Goal: Navigation & Orientation: Find specific page/section

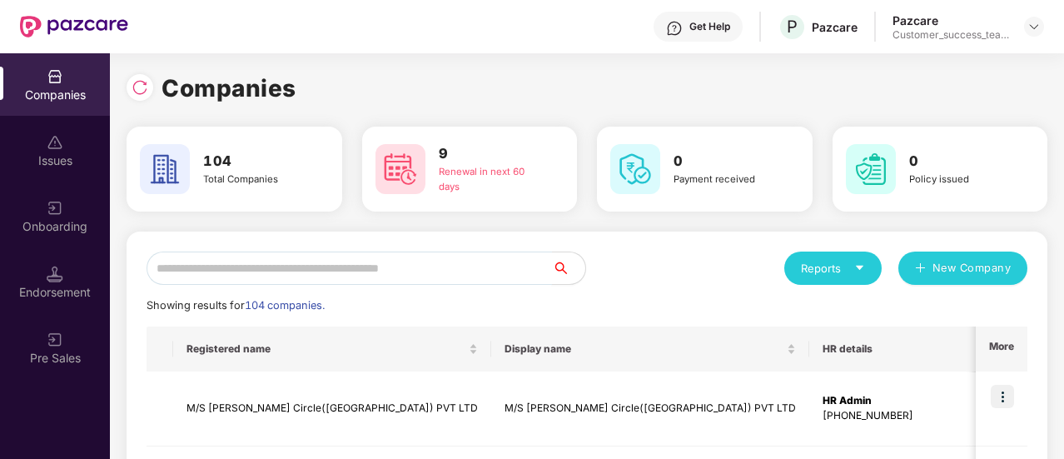
click at [406, 269] on input "text" at bounding box center [350, 267] width 406 height 33
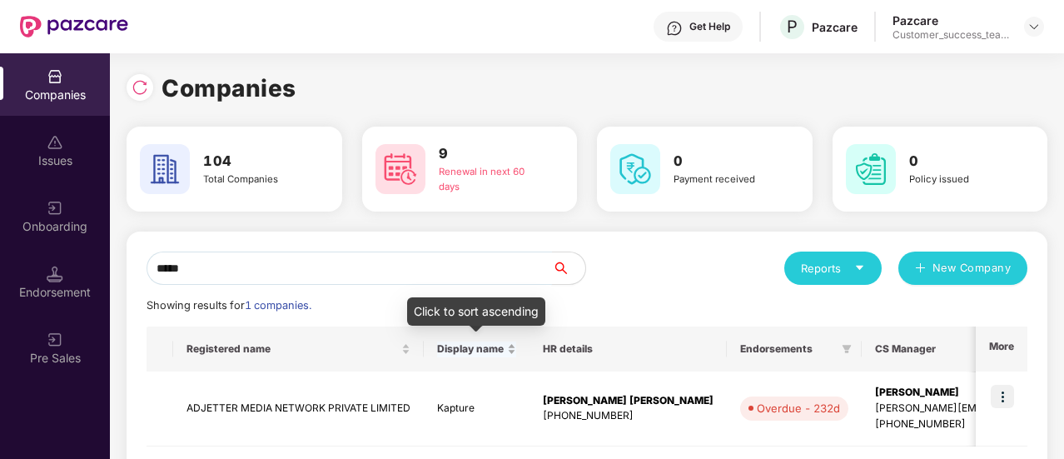
scroll to position [80, 0]
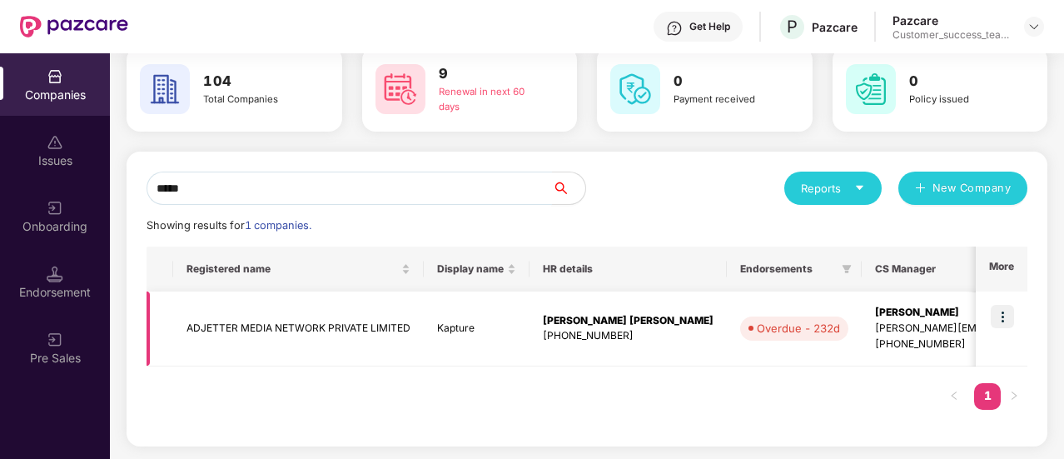
type input "*****"
click at [994, 317] on img at bounding box center [1002, 316] width 23 height 23
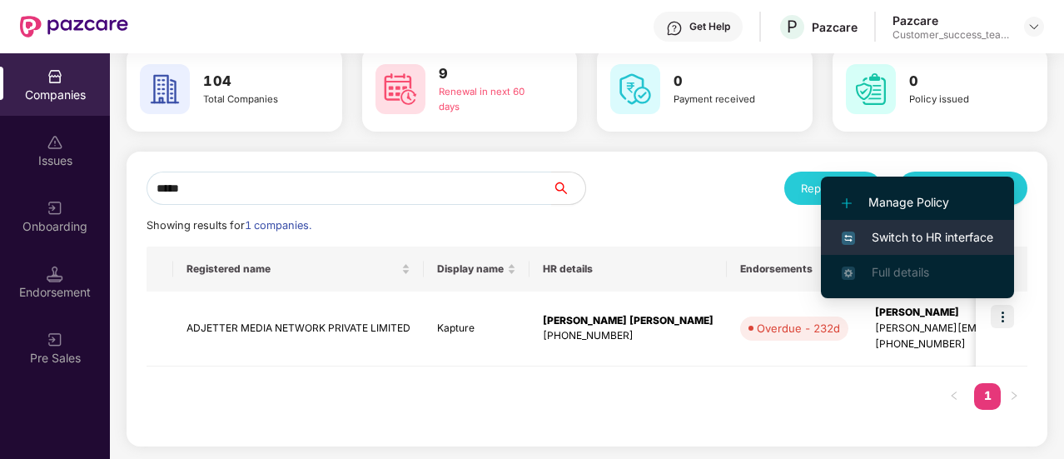
click at [941, 251] on ul "Manage Policy Switch to HR interface Full details" at bounding box center [917, 238] width 193 height 122
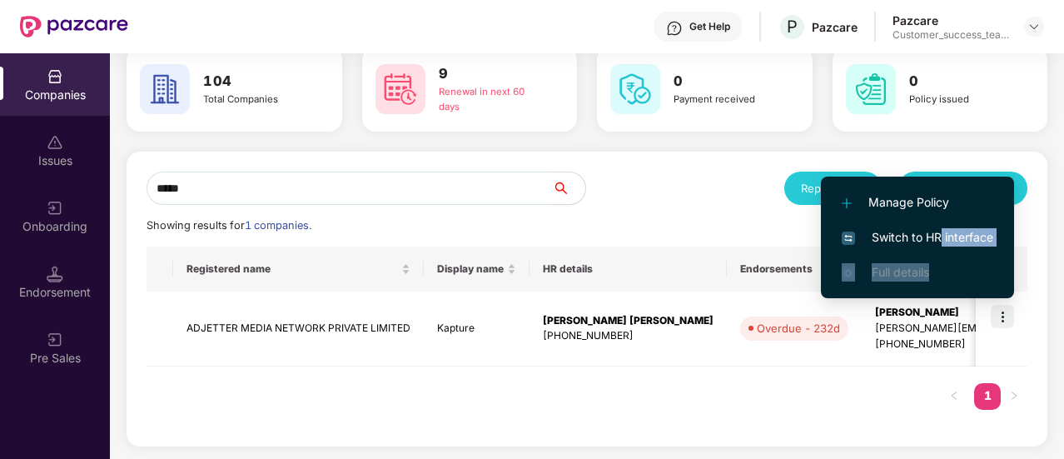
click at [941, 251] on li "Switch to HR interface" at bounding box center [917, 237] width 193 height 35
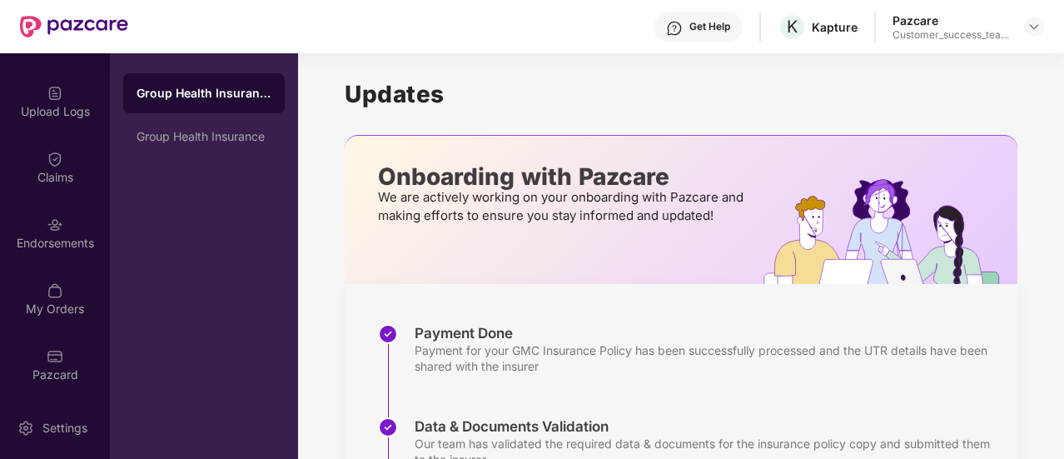
scroll to position [313, 0]
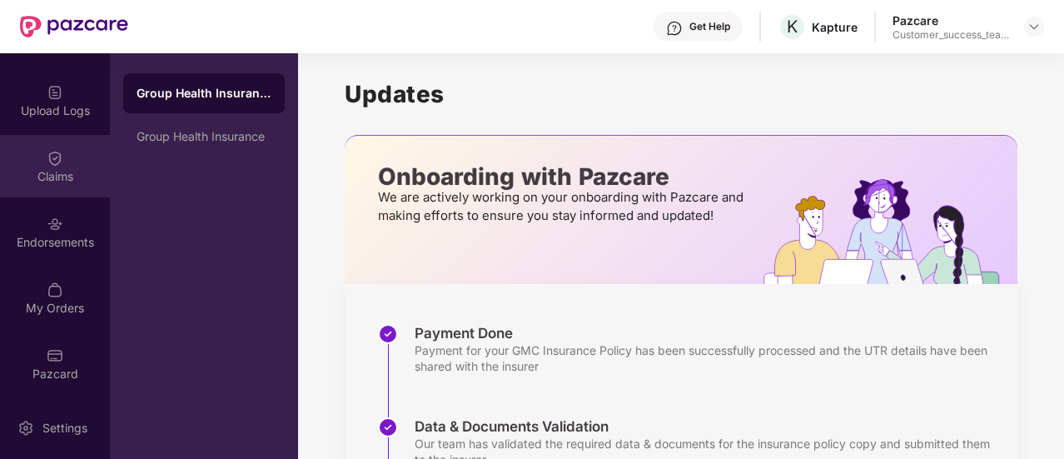
click at [60, 185] on div "Claims" at bounding box center [55, 166] width 110 height 62
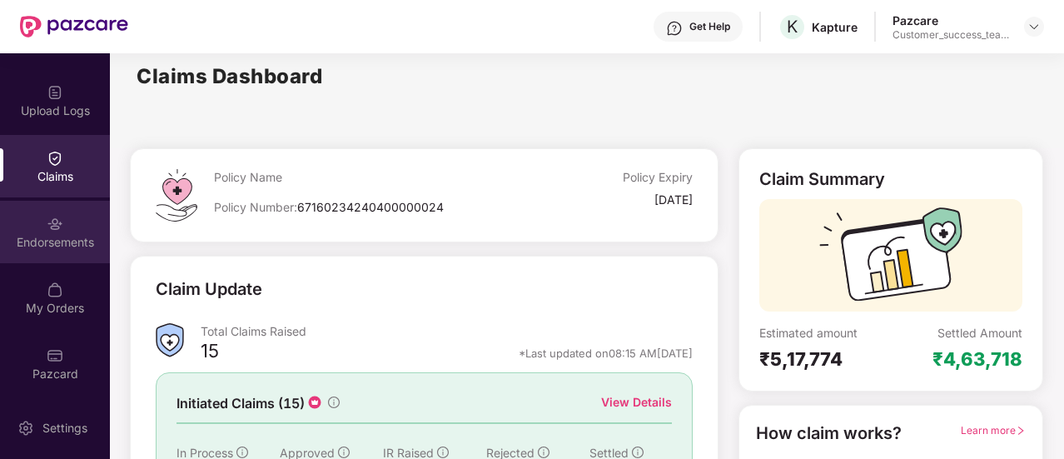
scroll to position [0, 0]
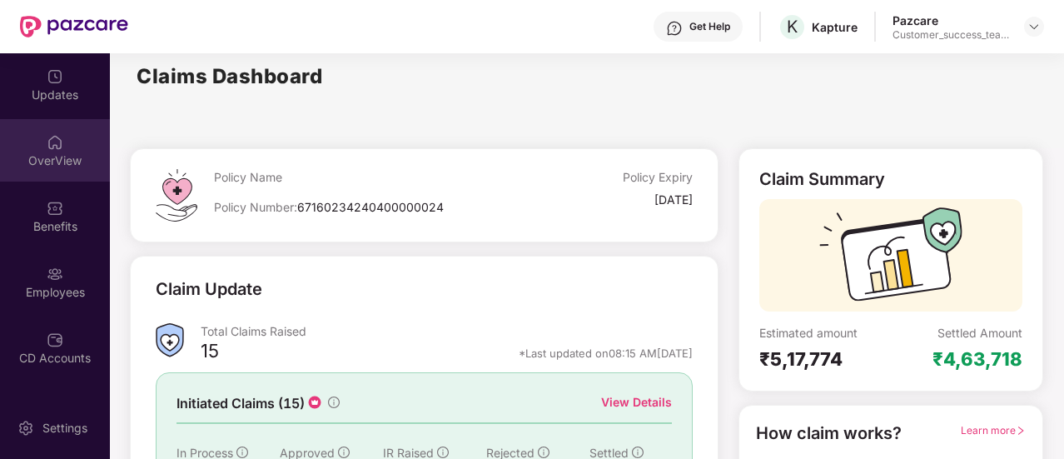
click at [65, 169] on div "OverView" at bounding box center [55, 150] width 110 height 62
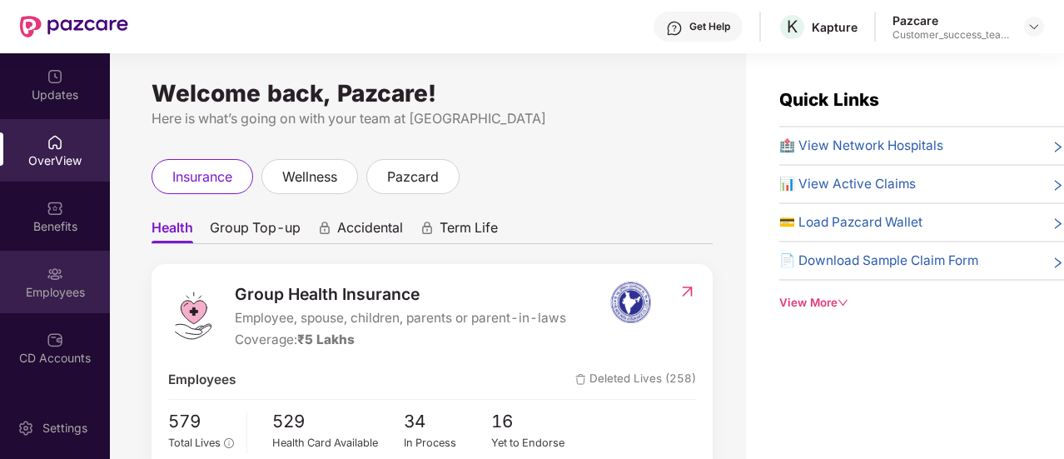
click at [62, 296] on div "Employees" at bounding box center [55, 292] width 110 height 17
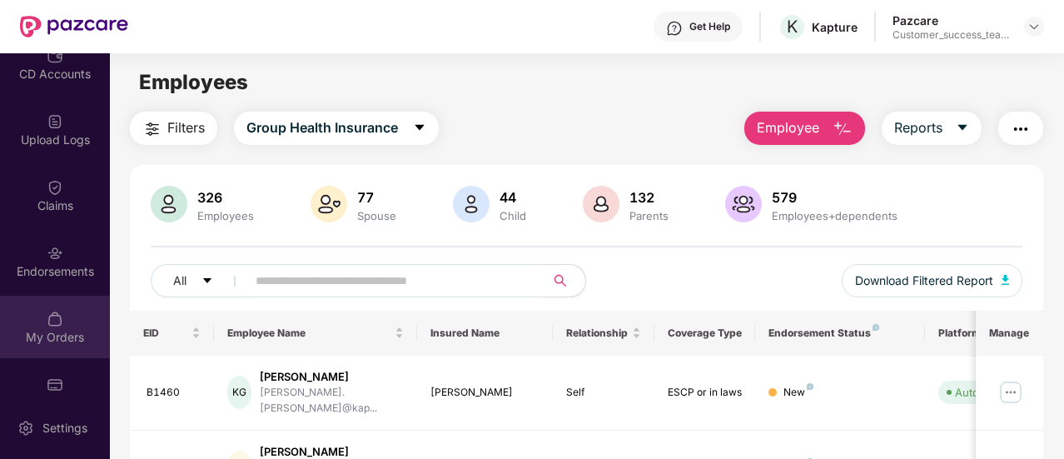
scroll to position [285, 0]
click at [47, 348] on div "My Orders" at bounding box center [55, 326] width 110 height 62
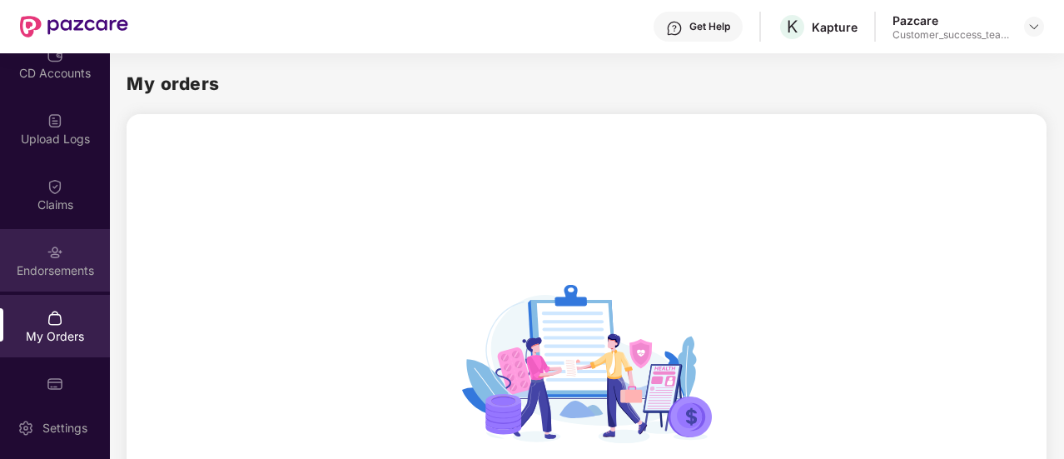
click at [57, 266] on div "Endorsements" at bounding box center [55, 270] width 110 height 17
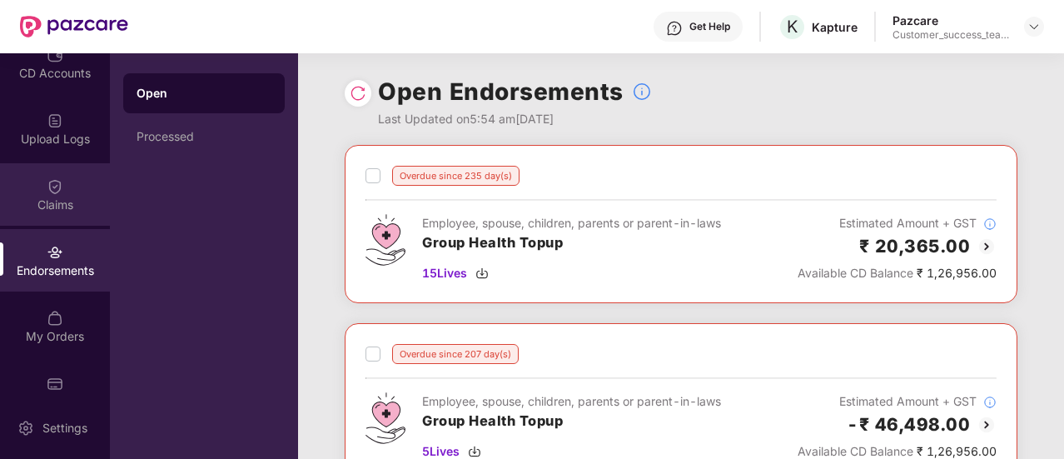
click at [72, 192] on div "Claims" at bounding box center [55, 194] width 110 height 62
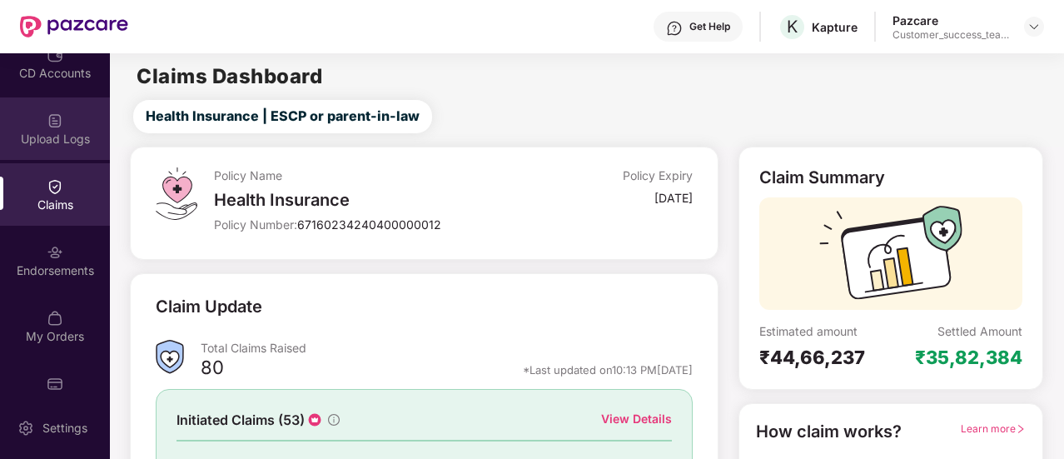
scroll to position [0, 0]
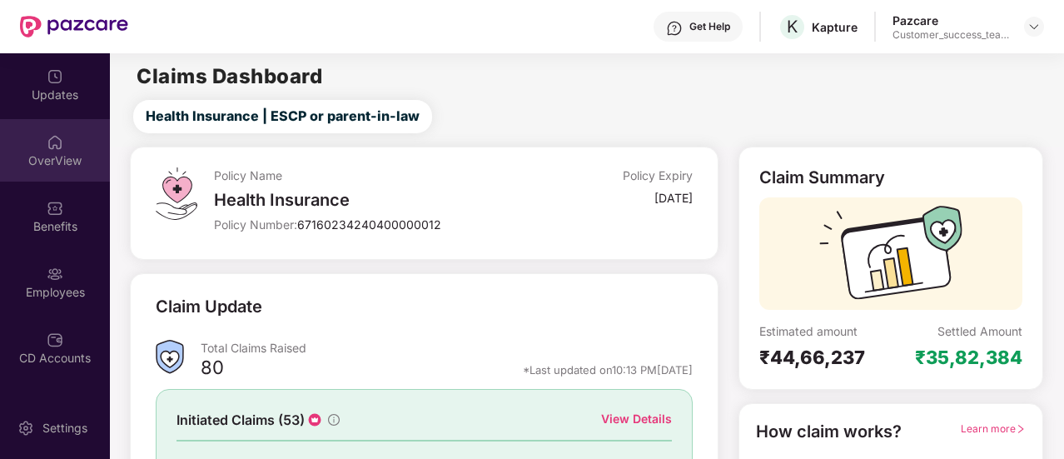
click at [57, 174] on div "OverView" at bounding box center [55, 150] width 110 height 62
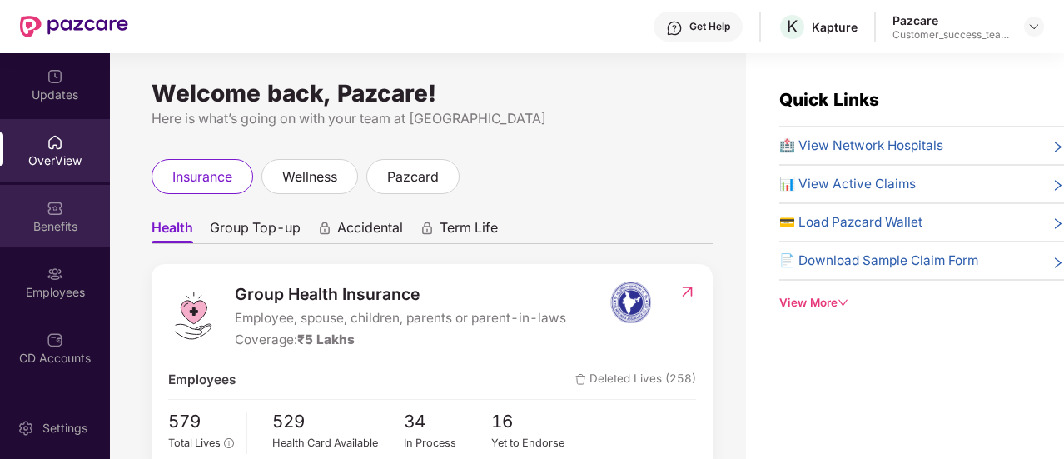
click at [75, 227] on div "Benefits" at bounding box center [55, 226] width 110 height 17
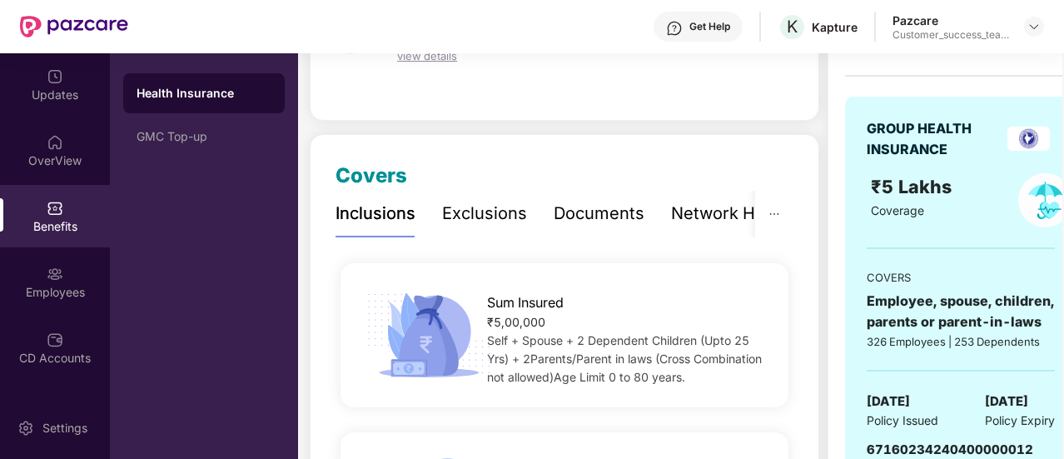
scroll to position [137, 0]
click at [616, 217] on div "Documents" at bounding box center [599, 213] width 91 height 26
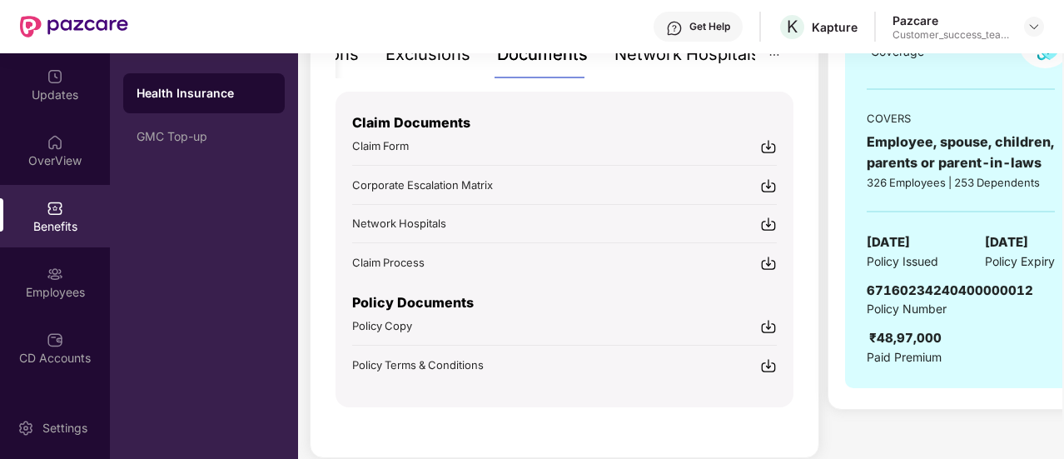
scroll to position [316, 0]
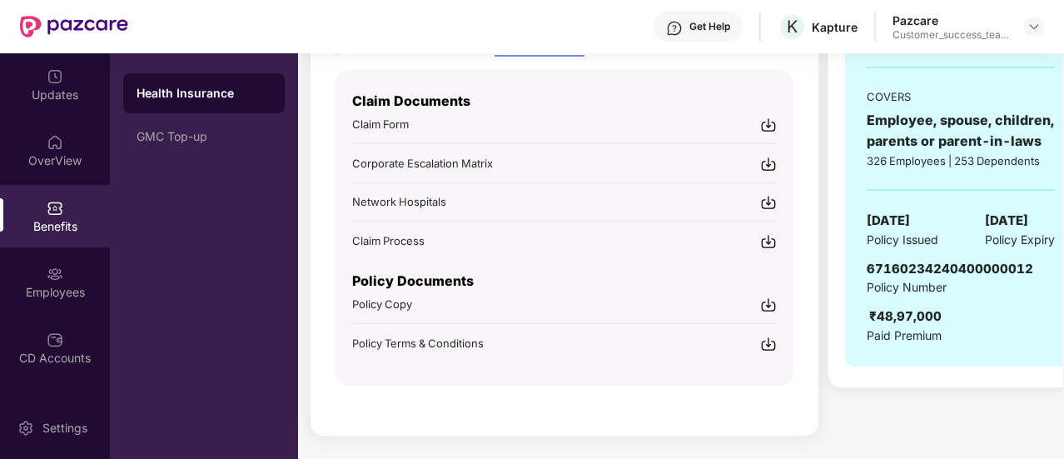
click at [401, 309] on div "Policy Copy" at bounding box center [382, 304] width 60 height 17
click at [481, 336] on span "Policy Terms & Conditions" at bounding box center [418, 342] width 132 height 13
click at [203, 142] on div "GMC Top-up" at bounding box center [204, 136] width 135 height 13
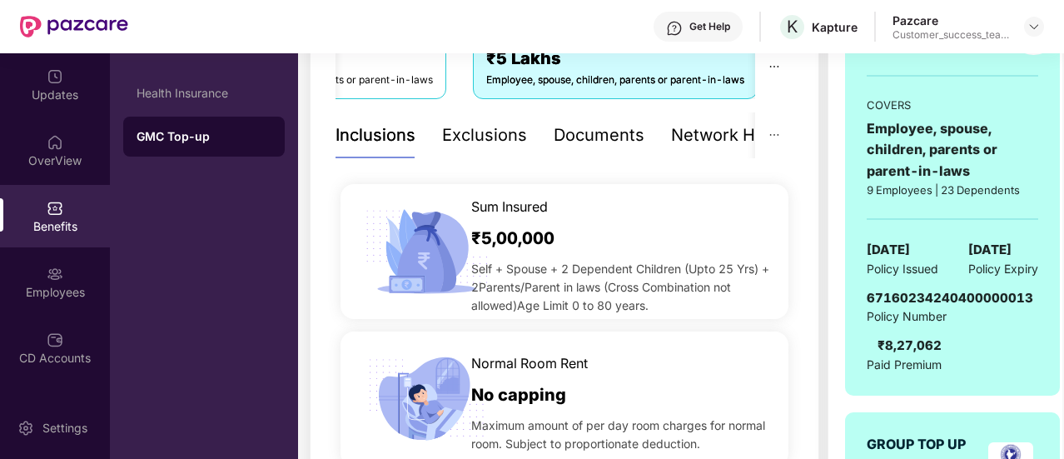
scroll to position [301, 0]
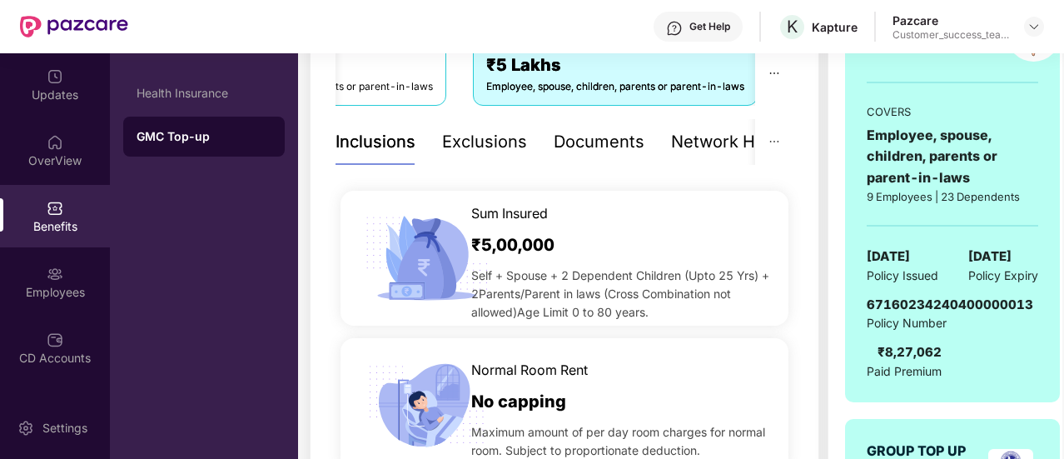
click at [576, 137] on div "Documents" at bounding box center [599, 142] width 91 height 26
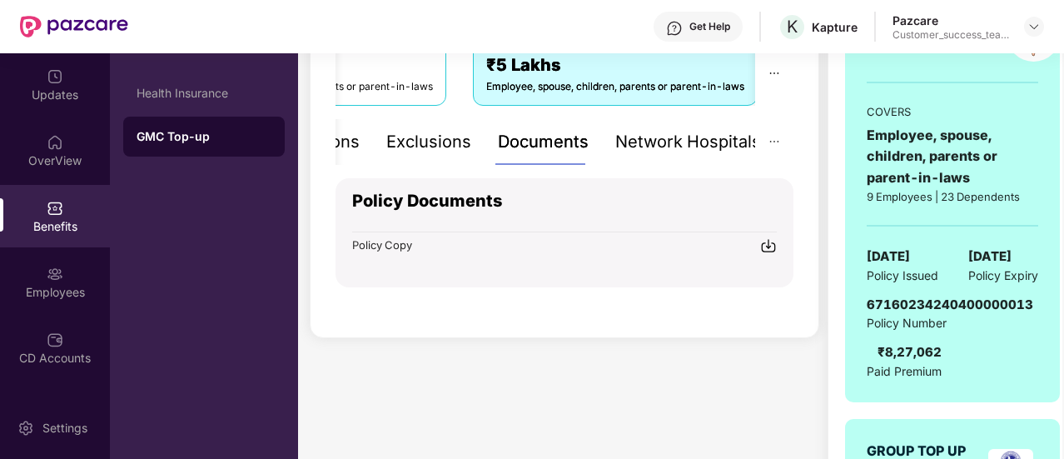
click at [768, 249] on img at bounding box center [768, 245] width 17 height 17
